Goal: Information Seeking & Learning: Learn about a topic

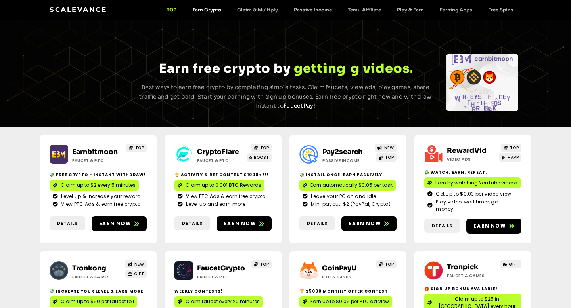
click at [221, 8] on link "Earn Crypto" at bounding box center [206, 10] width 45 height 6
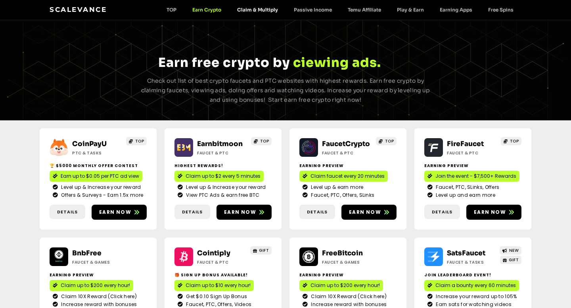
click at [254, 10] on link "Claim & Multiply" at bounding box center [257, 10] width 57 height 6
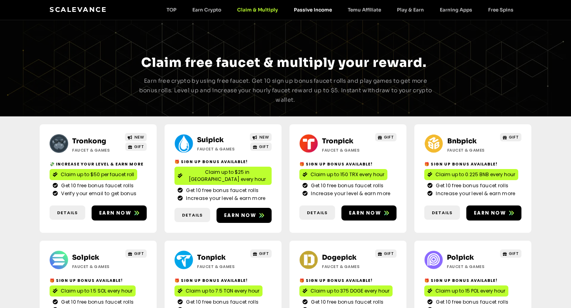
click at [322, 10] on link "Passive Income" at bounding box center [313, 10] width 54 height 6
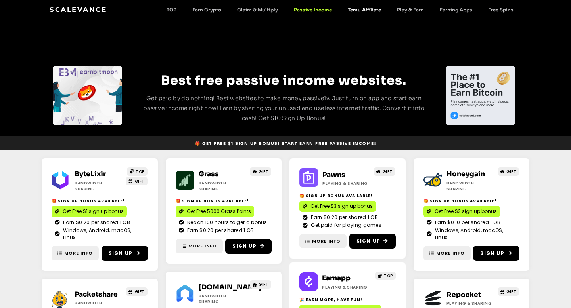
click at [374, 10] on link "Temu Affiliate" at bounding box center [364, 10] width 49 height 6
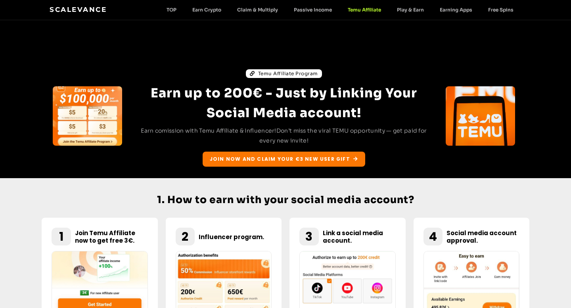
click at [397, 5] on div "Scalevance TOP Earn Crypto Claim & Multiply Passive Income Temu Affiliate Play …" at bounding box center [285, 10] width 471 height 10
click at [401, 9] on link "Play & Earn" at bounding box center [410, 10] width 43 height 6
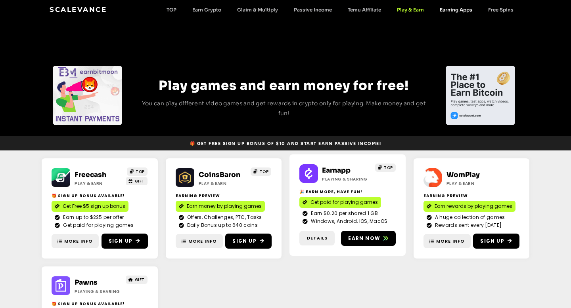
click at [449, 12] on link "Earning Apps" at bounding box center [455, 10] width 48 height 6
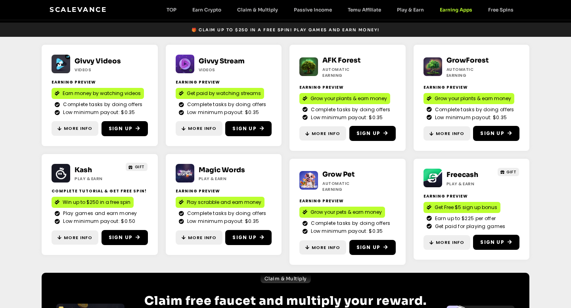
scroll to position [113, 0]
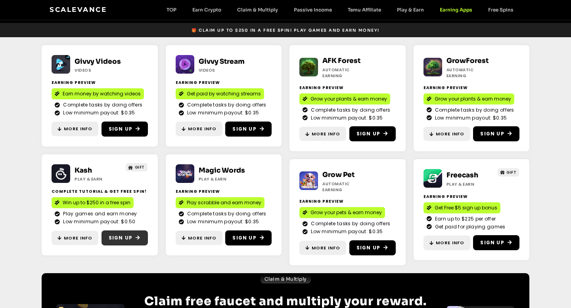
click at [129, 240] on span "Sign Up" at bounding box center [121, 238] width 24 height 7
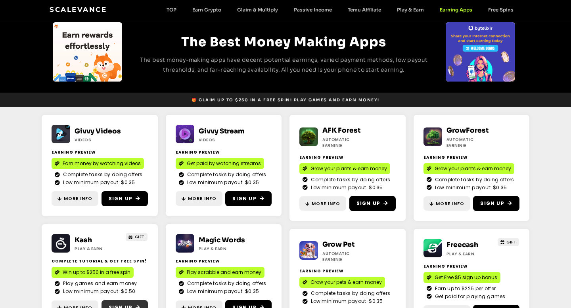
scroll to position [0, 0]
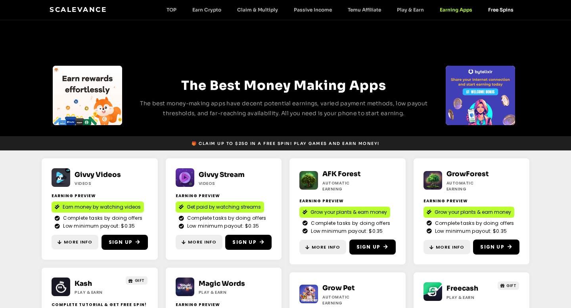
click at [496, 8] on link "Free Spins" at bounding box center [500, 10] width 41 height 6
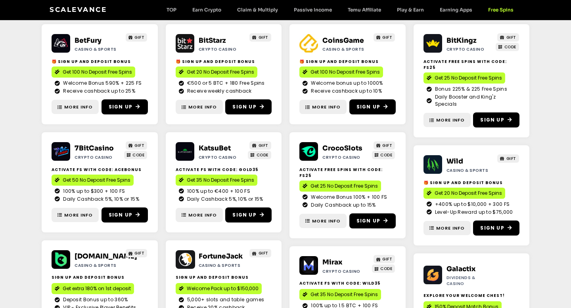
scroll to position [133, 0]
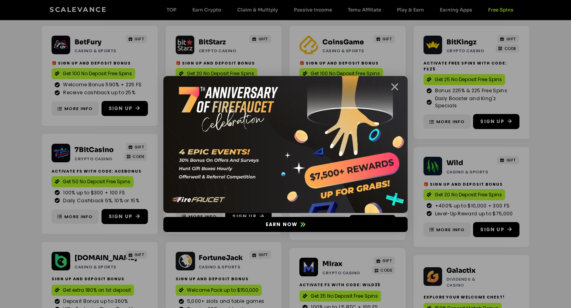
click at [395, 86] on icon "Close" at bounding box center [394, 87] width 10 height 10
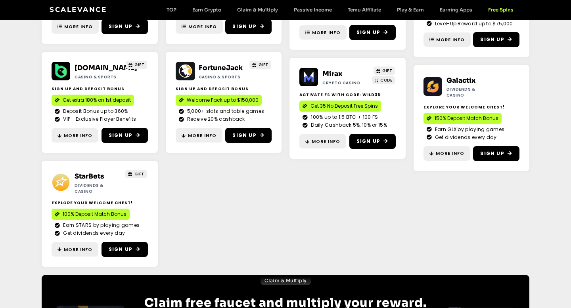
scroll to position [0, 0]
